Goal: Find specific page/section: Find specific page/section

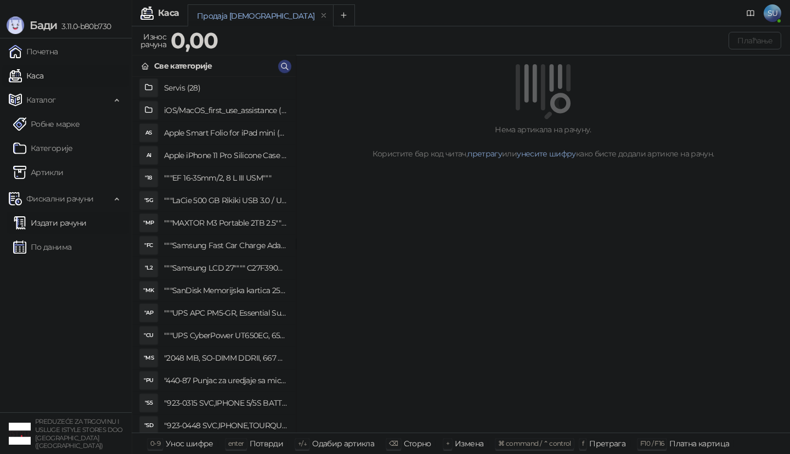
click at [78, 224] on link "Издати рачуни" at bounding box center [50, 223] width 74 height 22
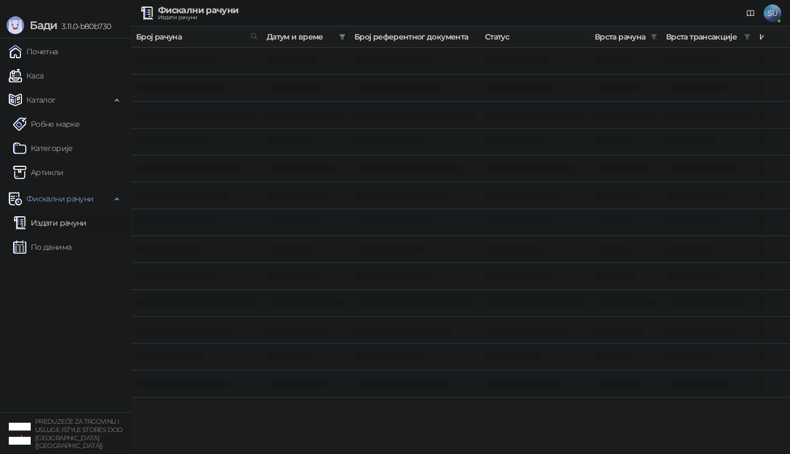
click at [339, 33] on icon "filter" at bounding box center [342, 36] width 7 height 7
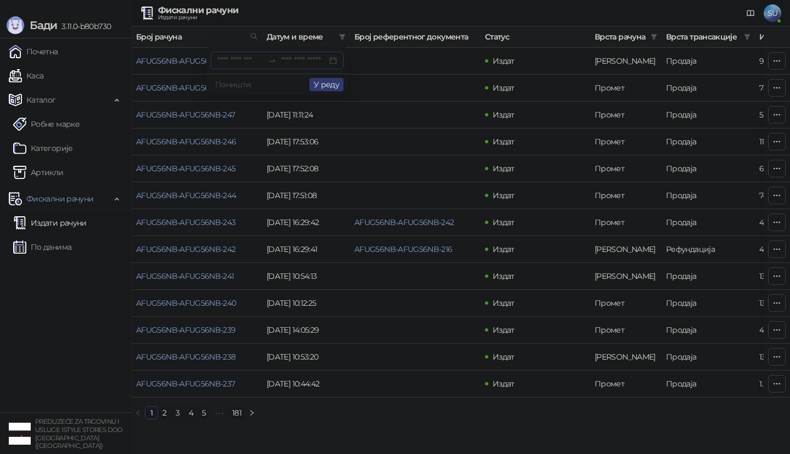
click at [233, 57] on input at bounding box center [240, 60] width 46 height 12
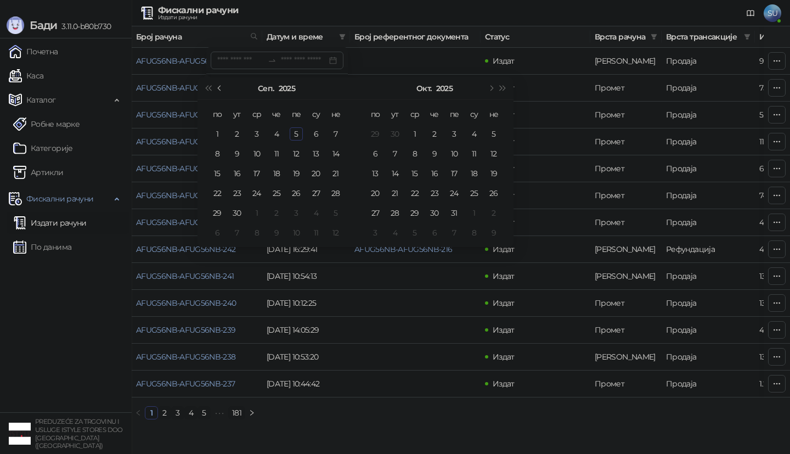
click at [223, 88] on button "Претходни месец (PageUp)" at bounding box center [220, 88] width 12 height 22
type input "**********"
click at [297, 193] on div "25" at bounding box center [296, 193] width 13 height 13
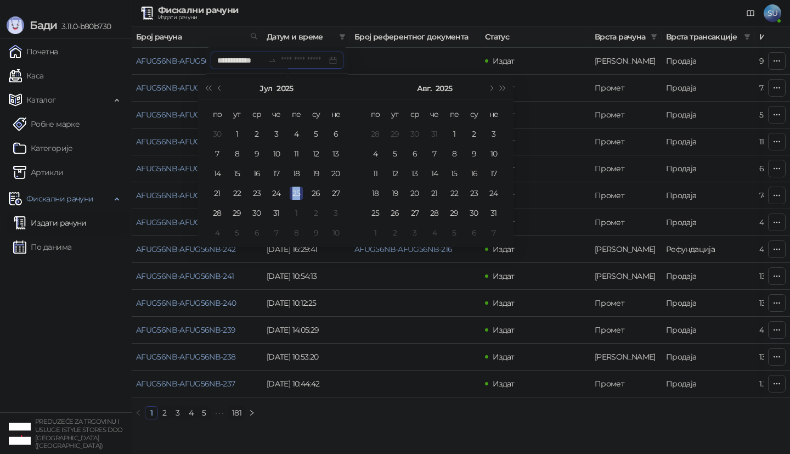
type input "**********"
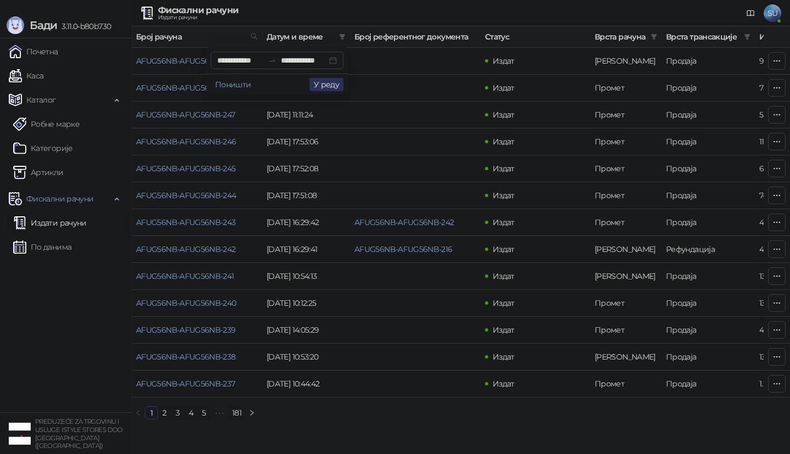
click at [329, 83] on button "У реду" at bounding box center [327, 84] width 34 height 13
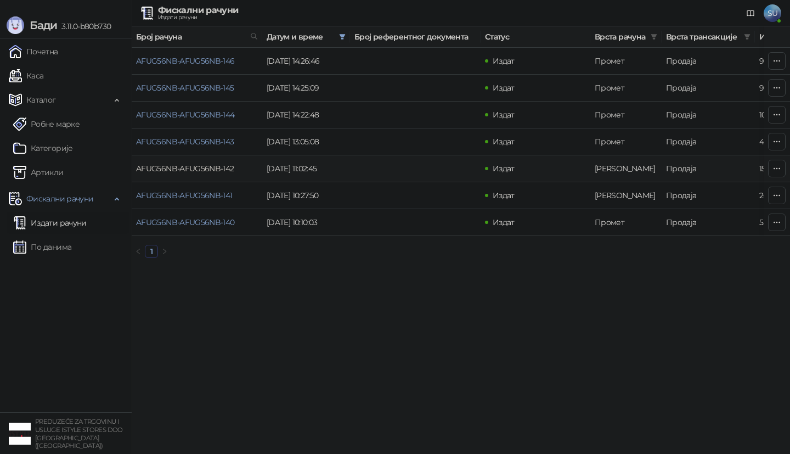
click at [209, 167] on link "AFUG56NB-AFUG56NB-142" at bounding box center [185, 169] width 98 height 10
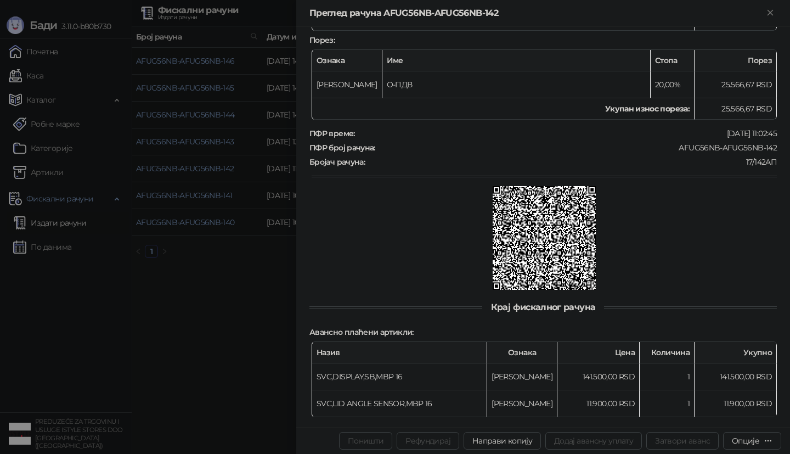
scroll to position [287, 0]
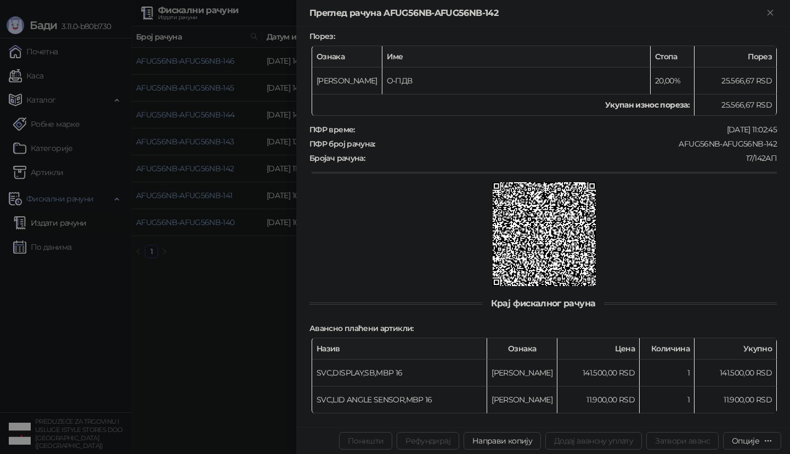
click at [169, 328] on div at bounding box center [395, 227] width 790 height 454
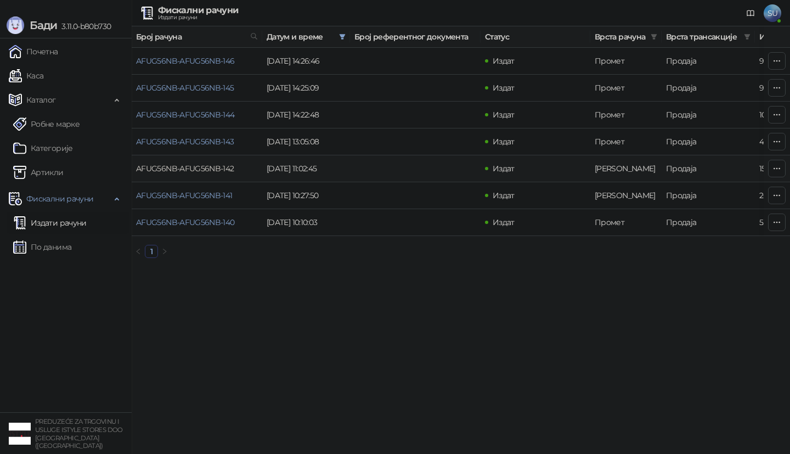
click at [193, 170] on link "AFUG56NB-AFUG56NB-142" at bounding box center [185, 169] width 98 height 10
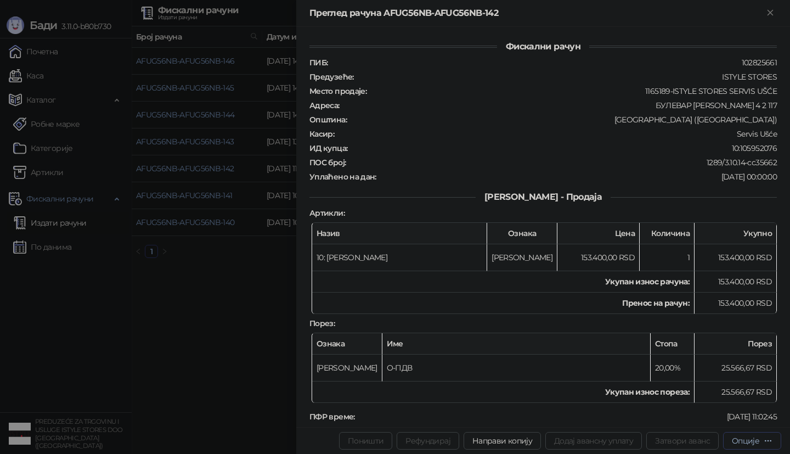
click at [751, 437] on div "Опције" at bounding box center [745, 441] width 27 height 10
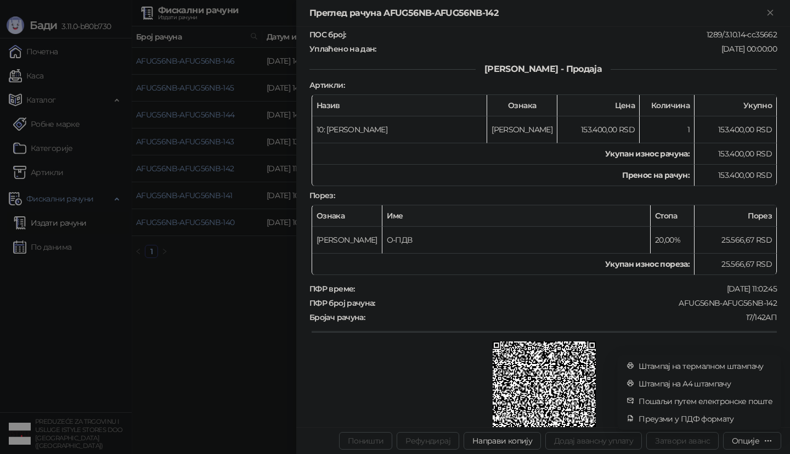
scroll to position [287, 0]
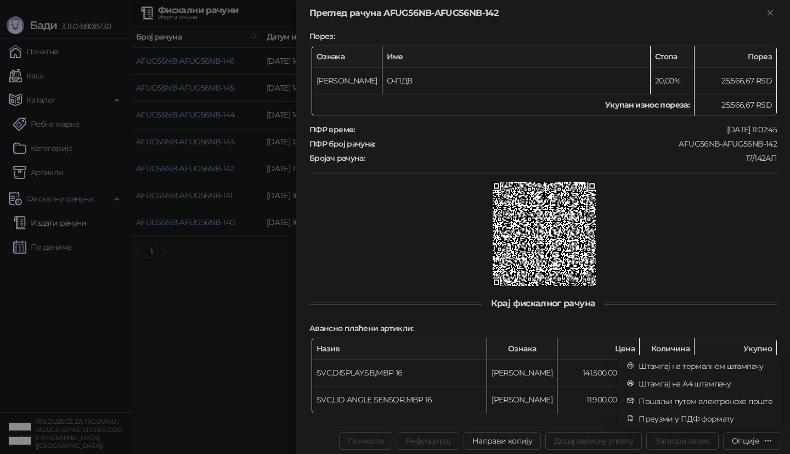
click at [597, 222] on div at bounding box center [544, 235] width 465 height 106
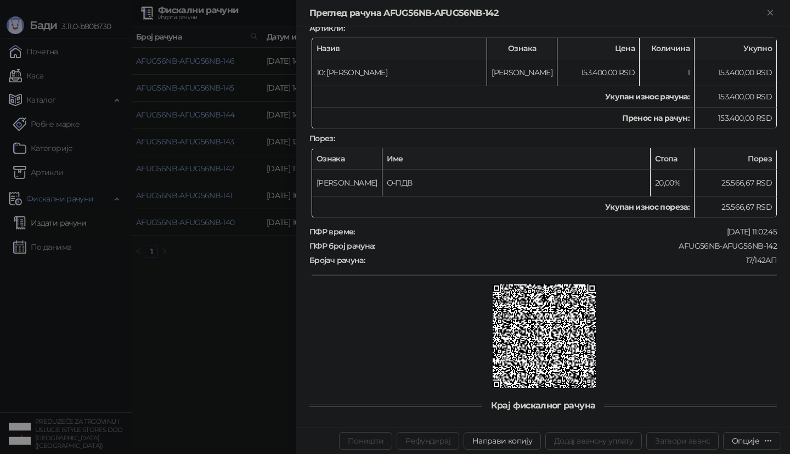
scroll to position [0, 0]
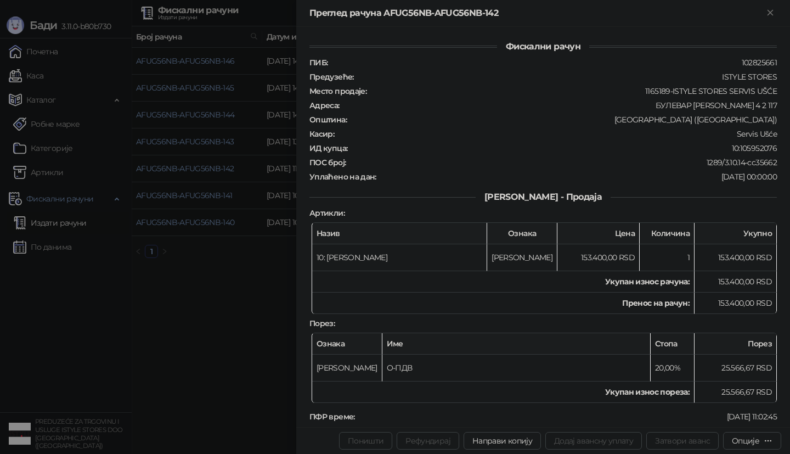
click at [768, 143] on div "10:105952076" at bounding box center [563, 148] width 430 height 10
click at [767, 143] on div "10:105952076" at bounding box center [563, 148] width 430 height 10
copy div "105952076"
